Goal: Task Accomplishment & Management: Use online tool/utility

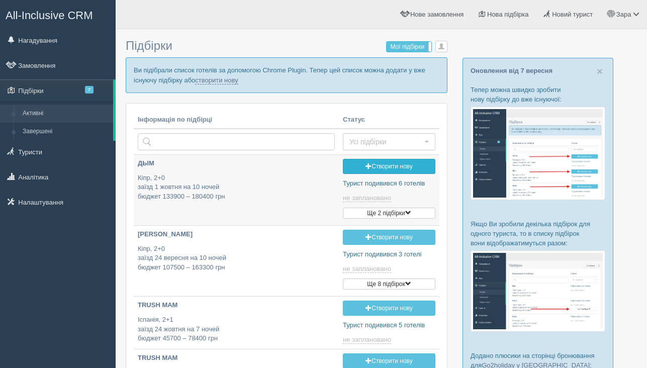
click at [401, 168] on link "Створити нову" at bounding box center [389, 166] width 92 height 15
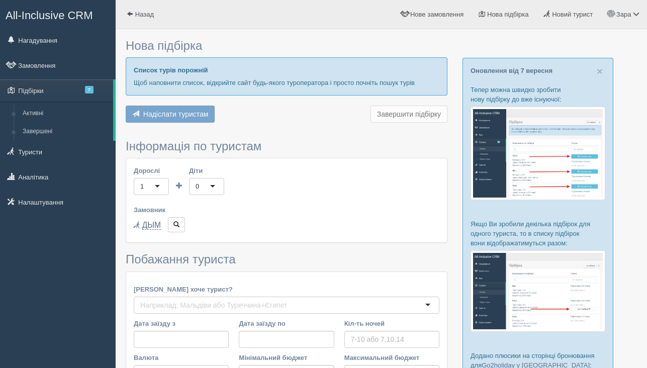
type input "7-9"
type input "89600"
type input "163000"
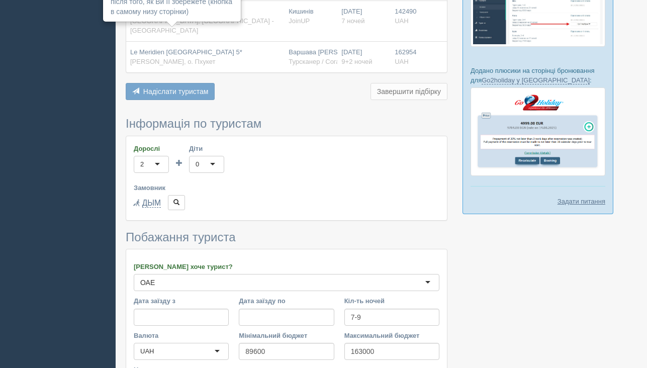
scroll to position [356, 0]
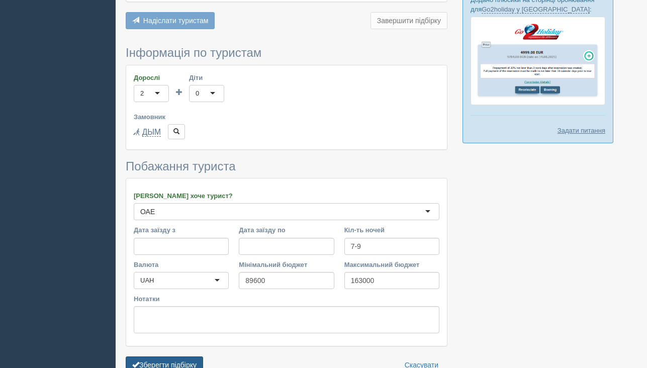
click at [184, 356] on button "Зберегти підбірку" at bounding box center [164, 364] width 77 height 17
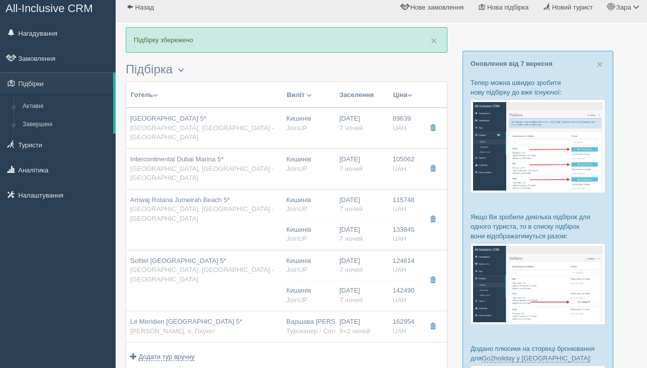
scroll to position [63, 0]
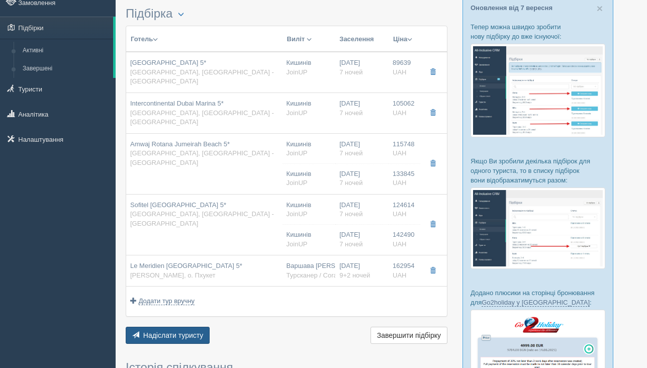
click at [185, 327] on button "Надіслати туристу Надіслати" at bounding box center [168, 335] width 84 height 17
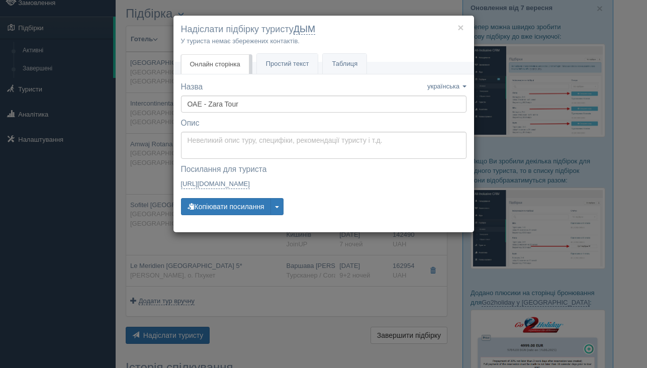
click at [246, 194] on div "Назва Назву збережено українська english eesti latviešu polski [DEMOGRAPHIC_DAT…" at bounding box center [323, 152] width 285 height 143
click at [244, 204] on button "Копіювати посилання" at bounding box center [226, 206] width 90 height 17
